Goal: Task Accomplishment & Management: Complete application form

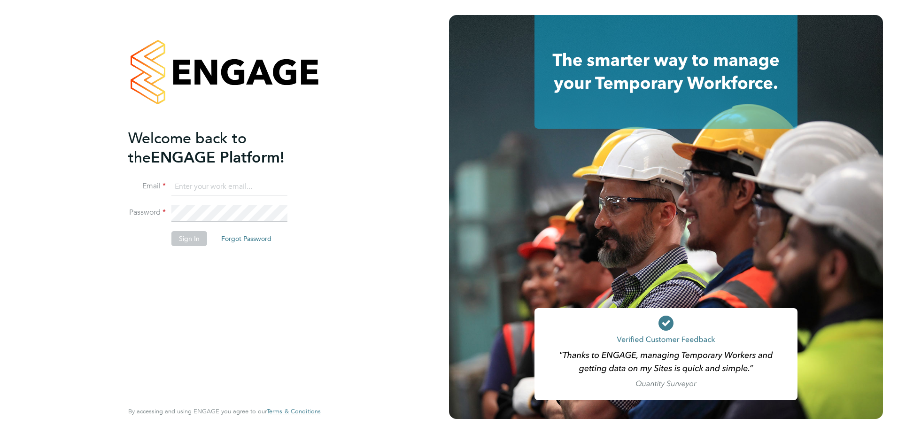
click at [224, 188] on input at bounding box center [229, 186] width 116 height 17
type input "alicia.diyyo@outlook.com"
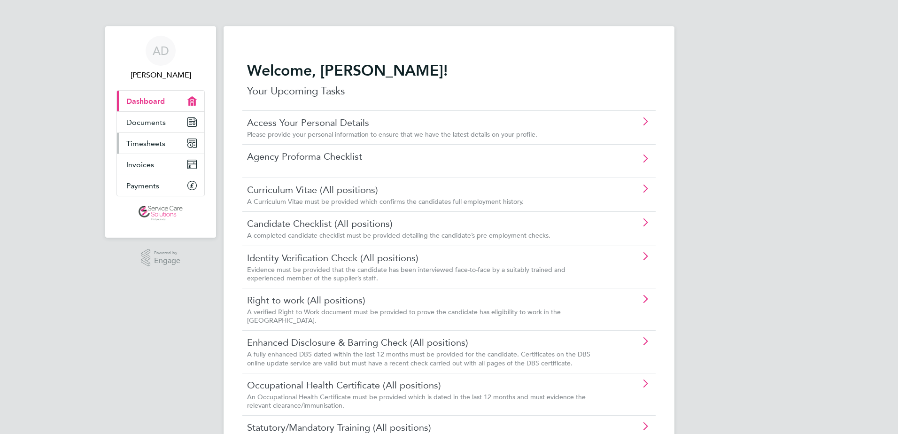
click at [155, 150] on link "Timesheets" at bounding box center [160, 143] width 87 height 21
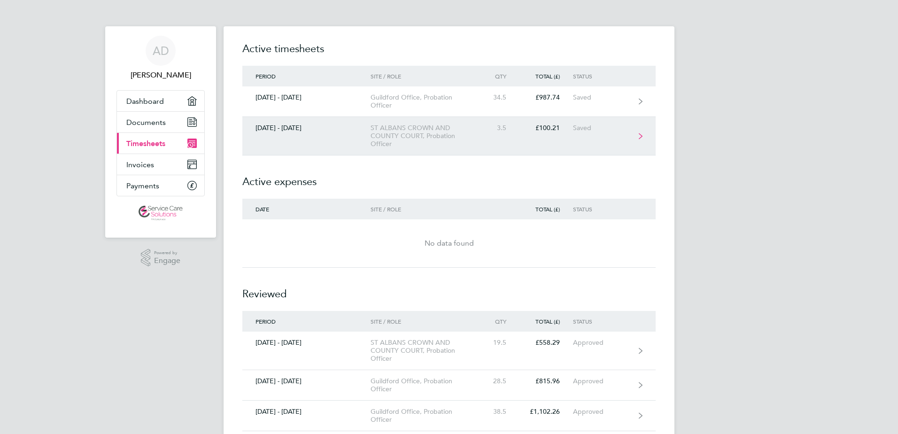
click at [353, 143] on link "[DATE] - [DATE] ST ALBANS CROWN AND COUNTY COURT, Probation Officer 3.5 £100.21…" at bounding box center [448, 136] width 413 height 38
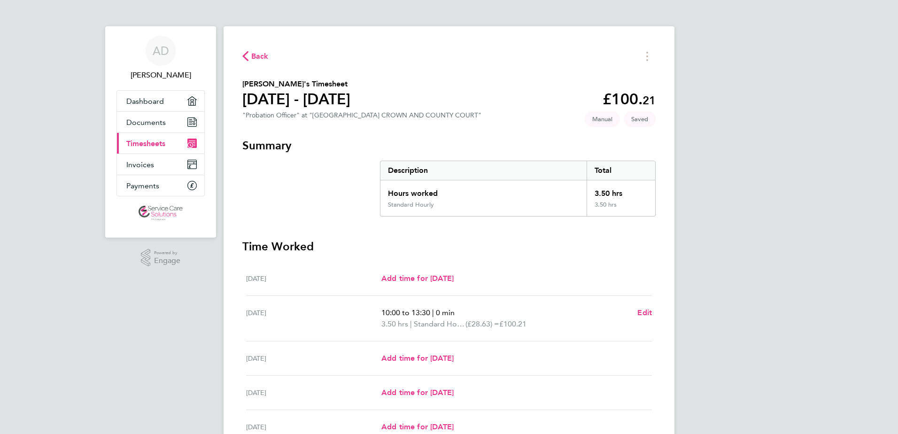
scroll to position [141, 0]
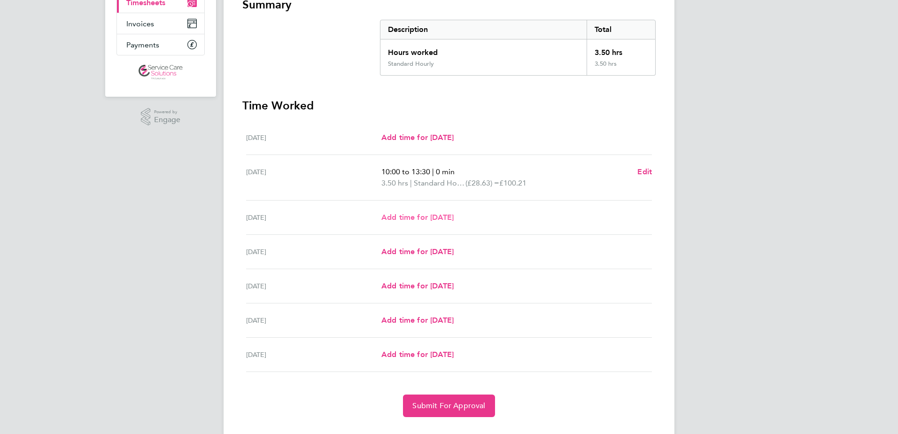
click at [409, 216] on span "Add time for [DATE]" at bounding box center [417, 217] width 72 height 9
select select "30"
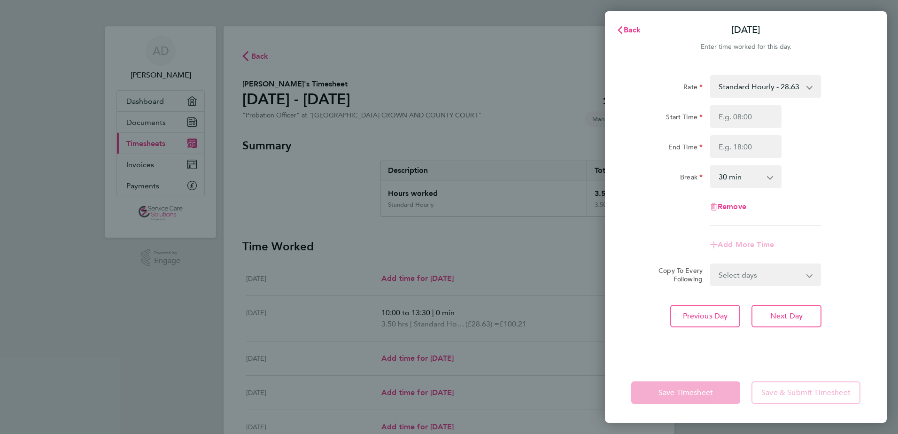
click at [184, 281] on div "Back [DATE] Enter time worked for this day. Rate Standard Hourly - 28.63 Standa…" at bounding box center [449, 217] width 898 height 434
click at [635, 29] on span "Back" at bounding box center [631, 29] width 17 height 9
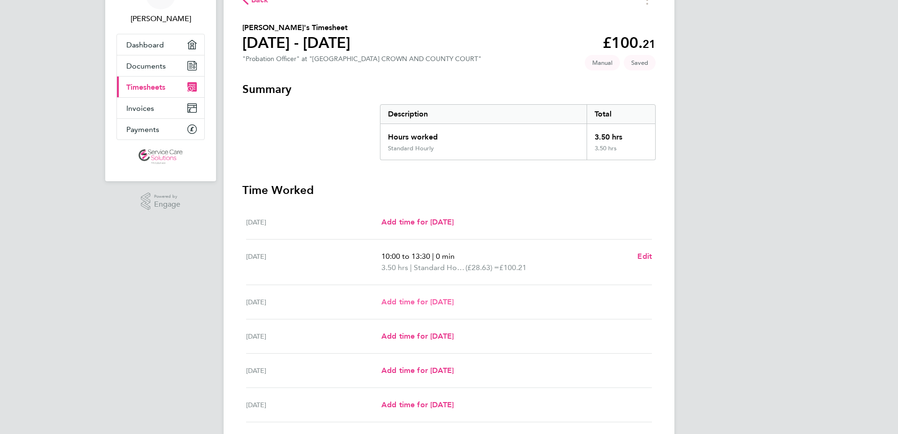
scroll to position [161, 0]
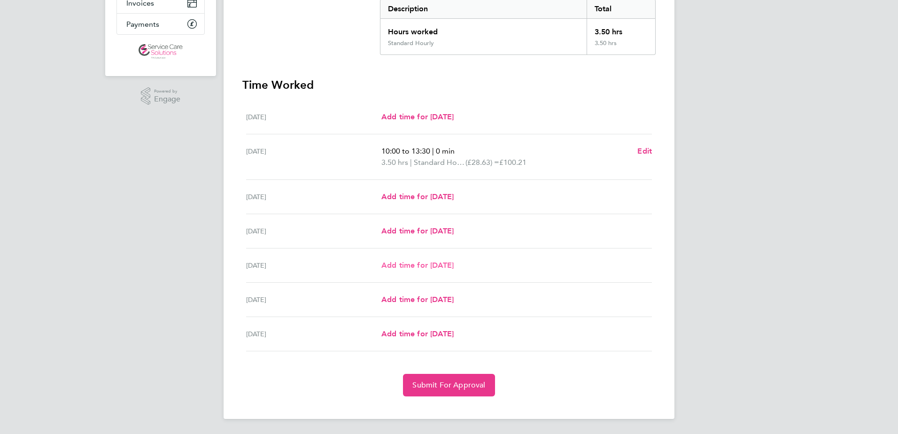
click at [389, 261] on span "Add time for [DATE]" at bounding box center [417, 265] width 72 height 9
select select "30"
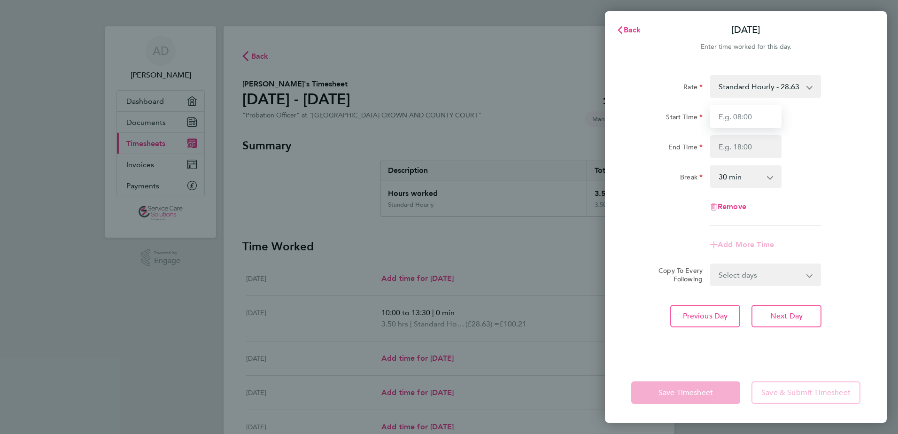
click at [763, 119] on input "Start Time" at bounding box center [745, 116] width 71 height 23
type input "08:30"
type input "10:00"
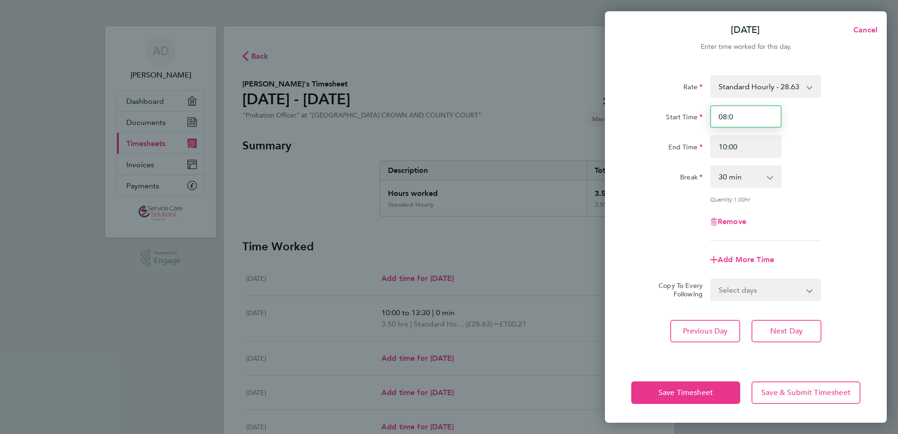
type input "08:0"
click at [643, 168] on div "Break" at bounding box center [666, 174] width 71 height 19
drag, startPoint x: 755, startPoint y: 142, endPoint x: 689, endPoint y: 153, distance: 67.1
click at [689, 153] on div "End Time 10:00" at bounding box center [745, 146] width 237 height 23
type input "18:30"
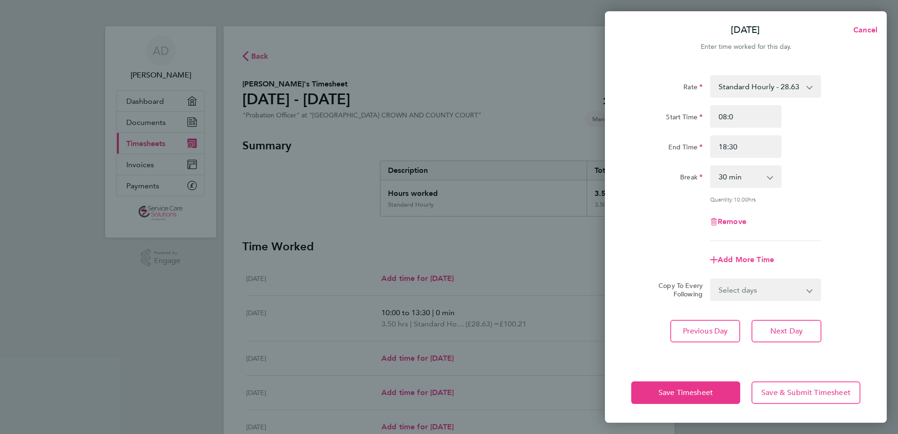
click at [644, 209] on div "Rate Standard Hourly - 28.63 Standard Hourly - 23.70 Standard Hourly - 22.44 St…" at bounding box center [745, 158] width 229 height 166
click at [645, 391] on button "Save Timesheet" at bounding box center [685, 392] width 109 height 23
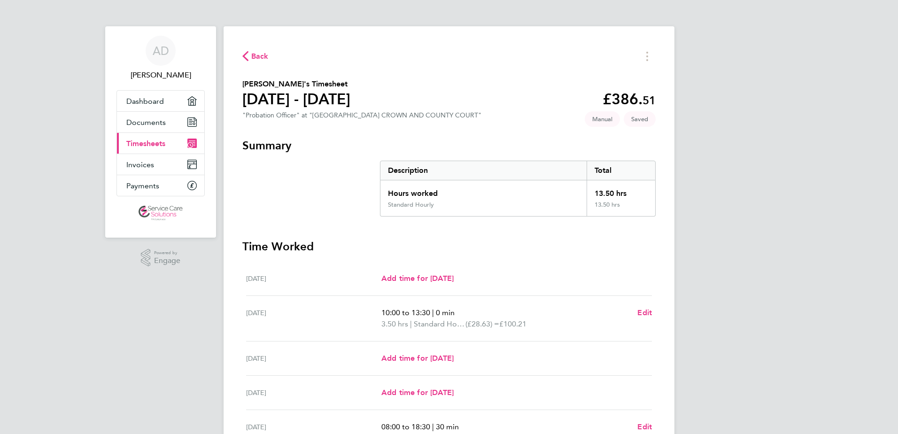
click at [261, 53] on span "Back" at bounding box center [259, 56] width 17 height 11
